Goal: Task Accomplishment & Management: Complete application form

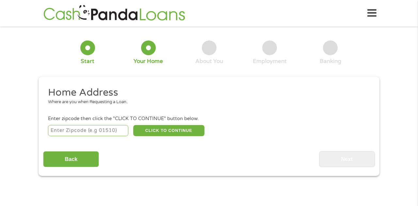
click at [75, 134] on input "number" at bounding box center [88, 130] width 81 height 11
type input "94591"
click at [187, 129] on button "CLICK TO CONTINUE" at bounding box center [168, 130] width 71 height 11
type input "94591"
type input "Vallejo"
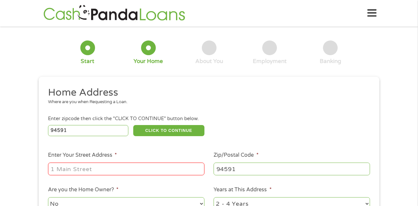
click at [60, 169] on input "Enter Your Street Address *" at bounding box center [126, 169] width 156 height 12
type input "[STREET_ADDRESS]"
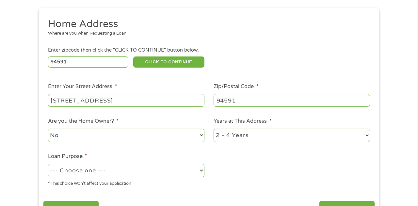
scroll to position [71, 0]
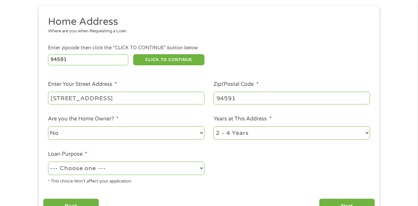
click at [150, 131] on select "No Yes" at bounding box center [126, 132] width 156 height 13
select select "yes"
click at [48, 127] on select "No Yes" at bounding box center [126, 132] width 156 height 13
click at [368, 132] on select "1 Year or less 1 - 2 Years 2 - 4 Years Over 4 Years" at bounding box center [291, 132] width 156 height 13
select select "60months"
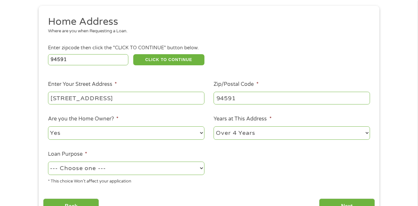
click at [213, 127] on select "1 Year or less 1 - 2 Years 2 - 4 Years Over 4 Years" at bounding box center [291, 132] width 156 height 13
click at [200, 168] on select "--- Choose one --- Pay Bills Debt Consolidation Home Improvement Major Purchase…" at bounding box center [126, 168] width 156 height 13
select select "other"
click at [48, 162] on select "--- Choose one --- Pay Bills Debt Consolidation Home Improvement Major Purchase…" at bounding box center [126, 168] width 156 height 13
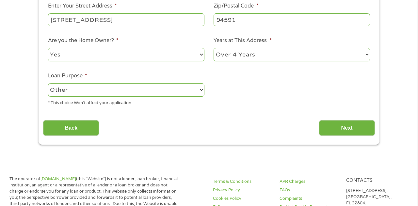
scroll to position [159, 0]
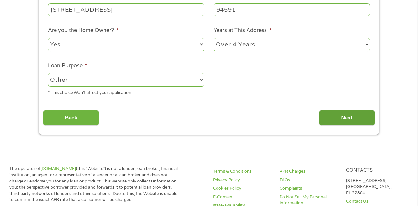
click at [360, 115] on input "Next" at bounding box center [347, 118] width 56 height 16
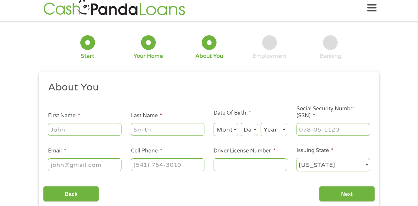
scroll to position [0, 0]
